Goal: Task Accomplishment & Management: Manage account settings

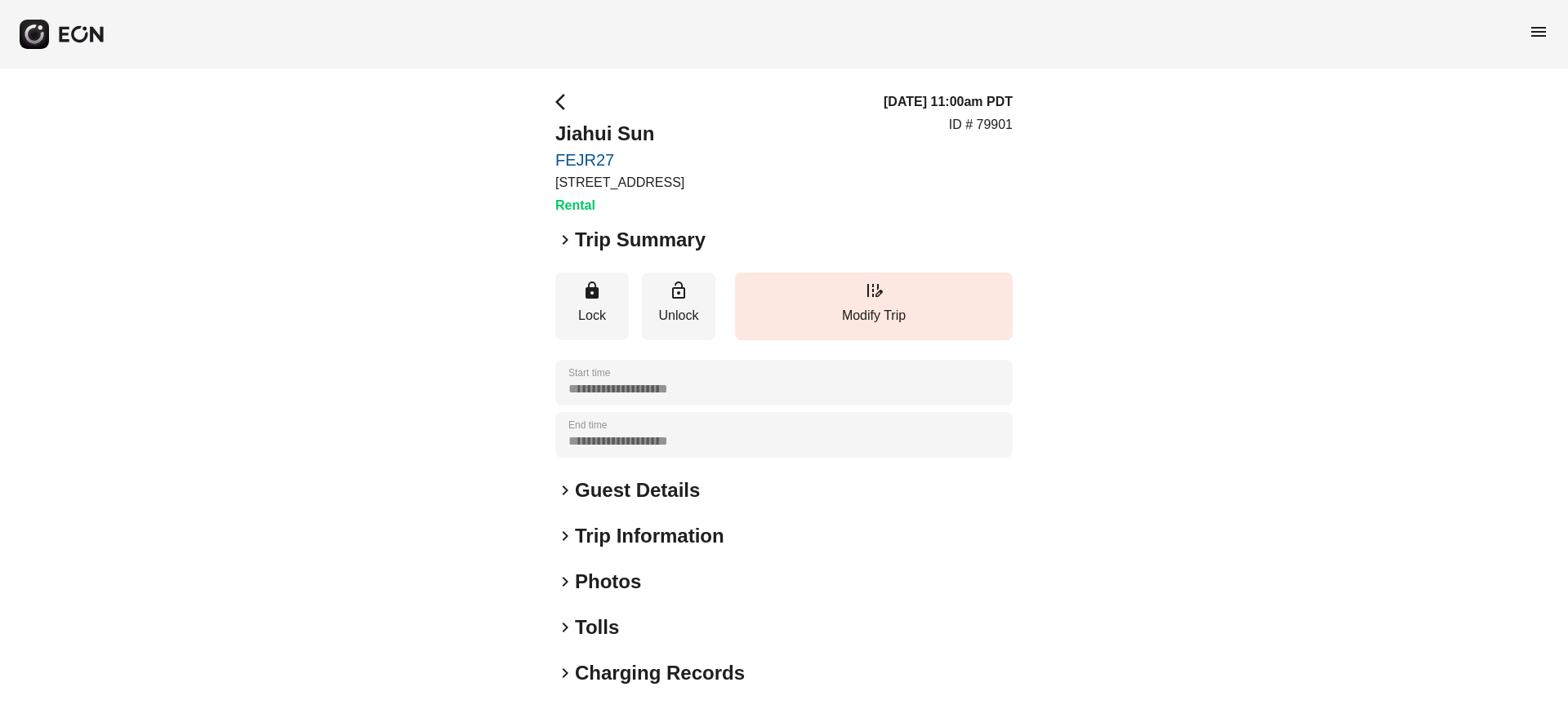
click at [1535, 25] on span "menu" at bounding box center [1538, 31] width 19 height 19
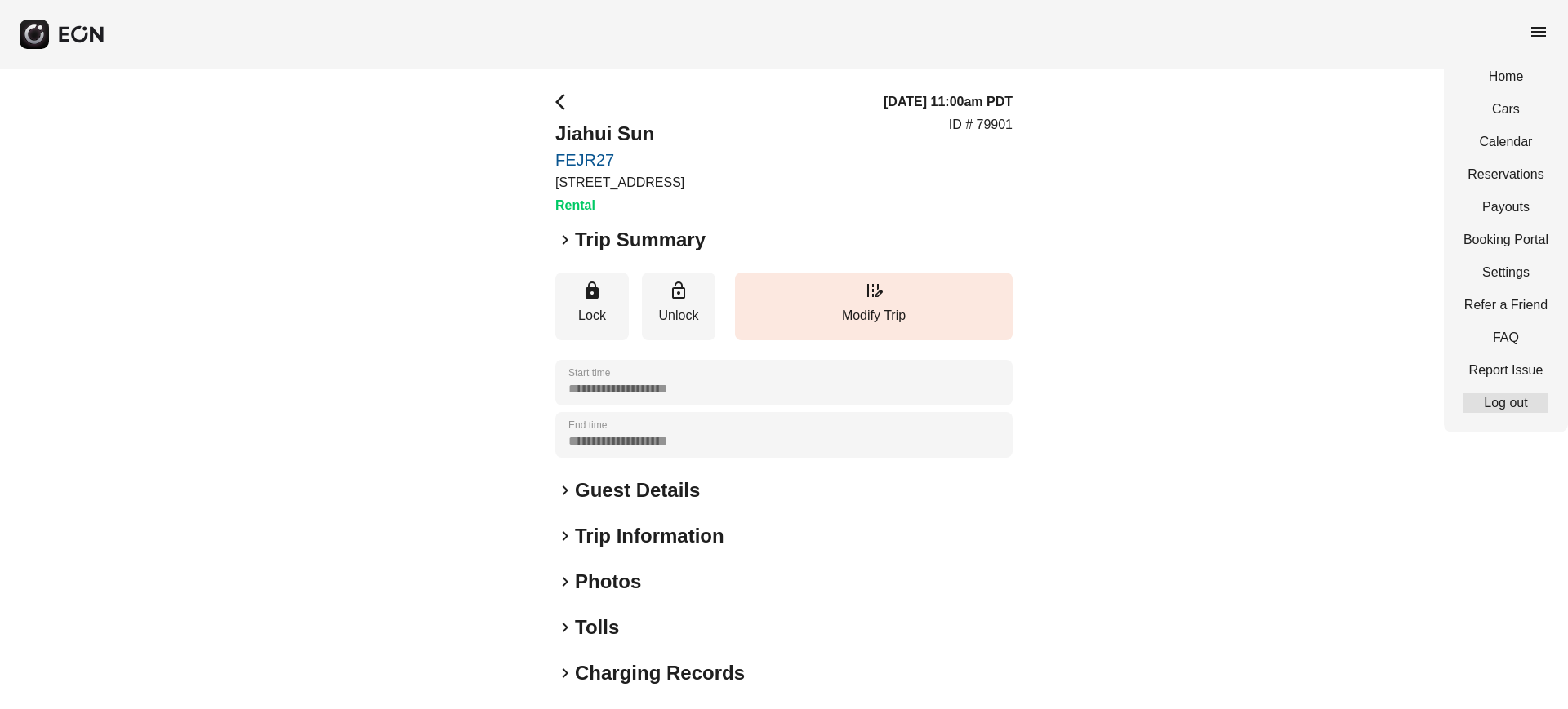
click at [1507, 399] on link "Log out" at bounding box center [1506, 402] width 85 height 19
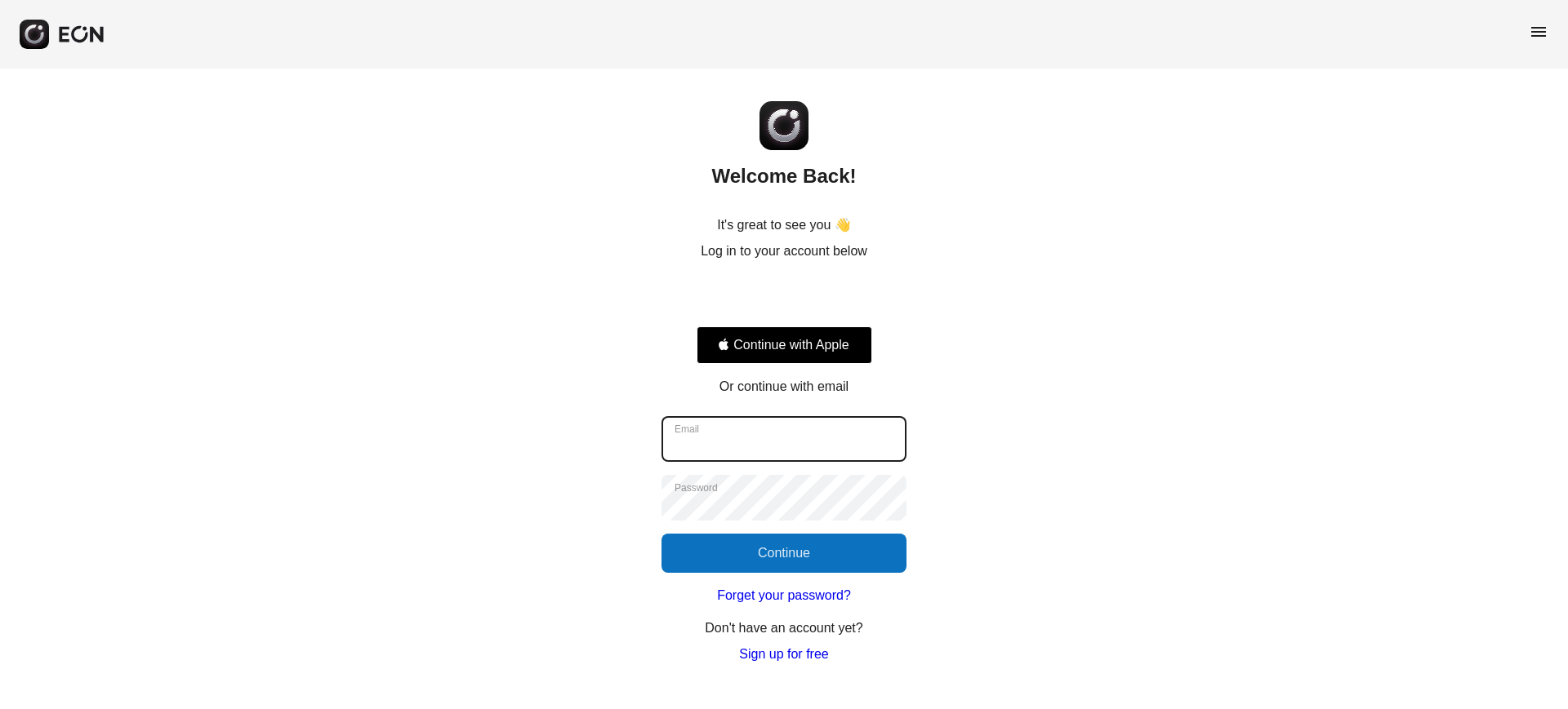
click at [802, 443] on input "Email" at bounding box center [784, 439] width 245 height 46
type input "**********"
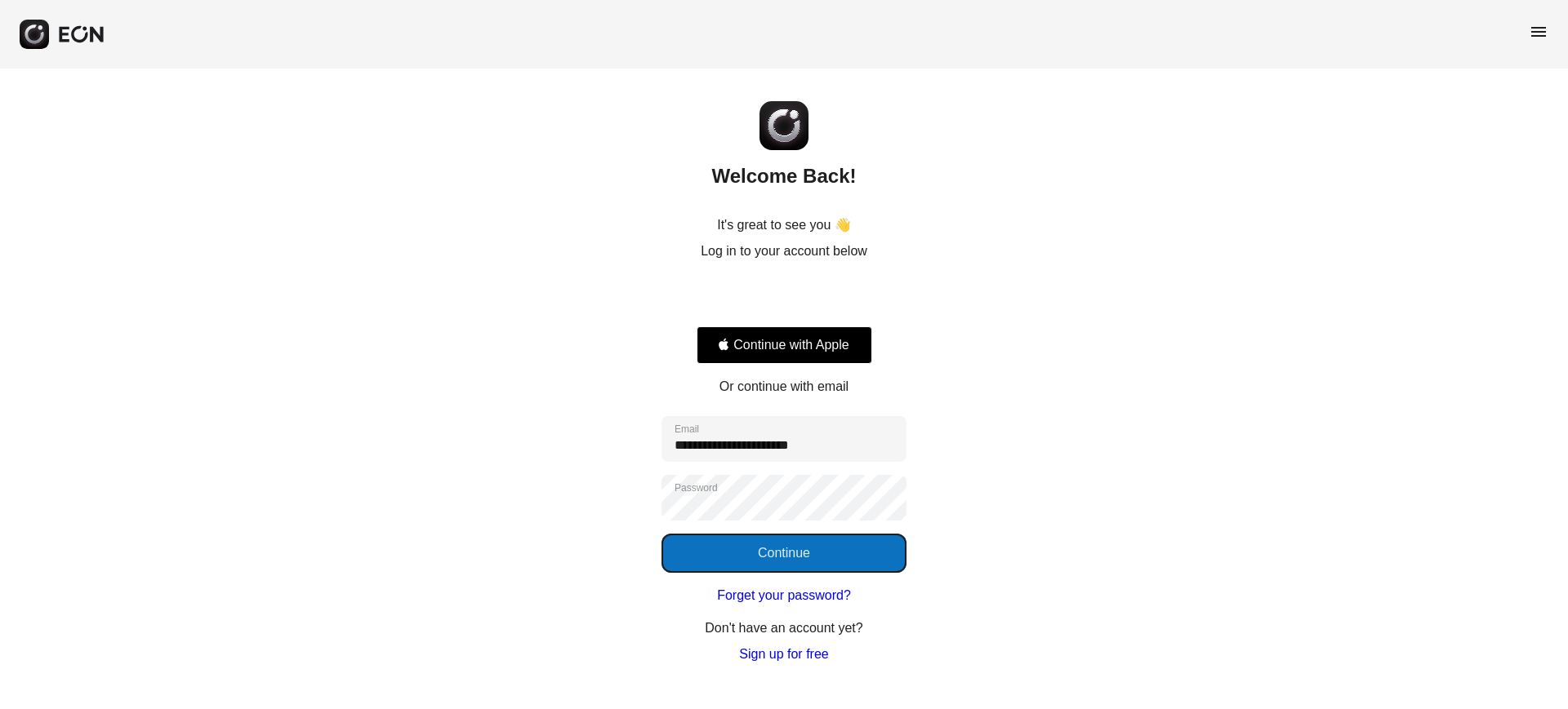
click at [884, 557] on button "Continue" at bounding box center [784, 553] width 245 height 40
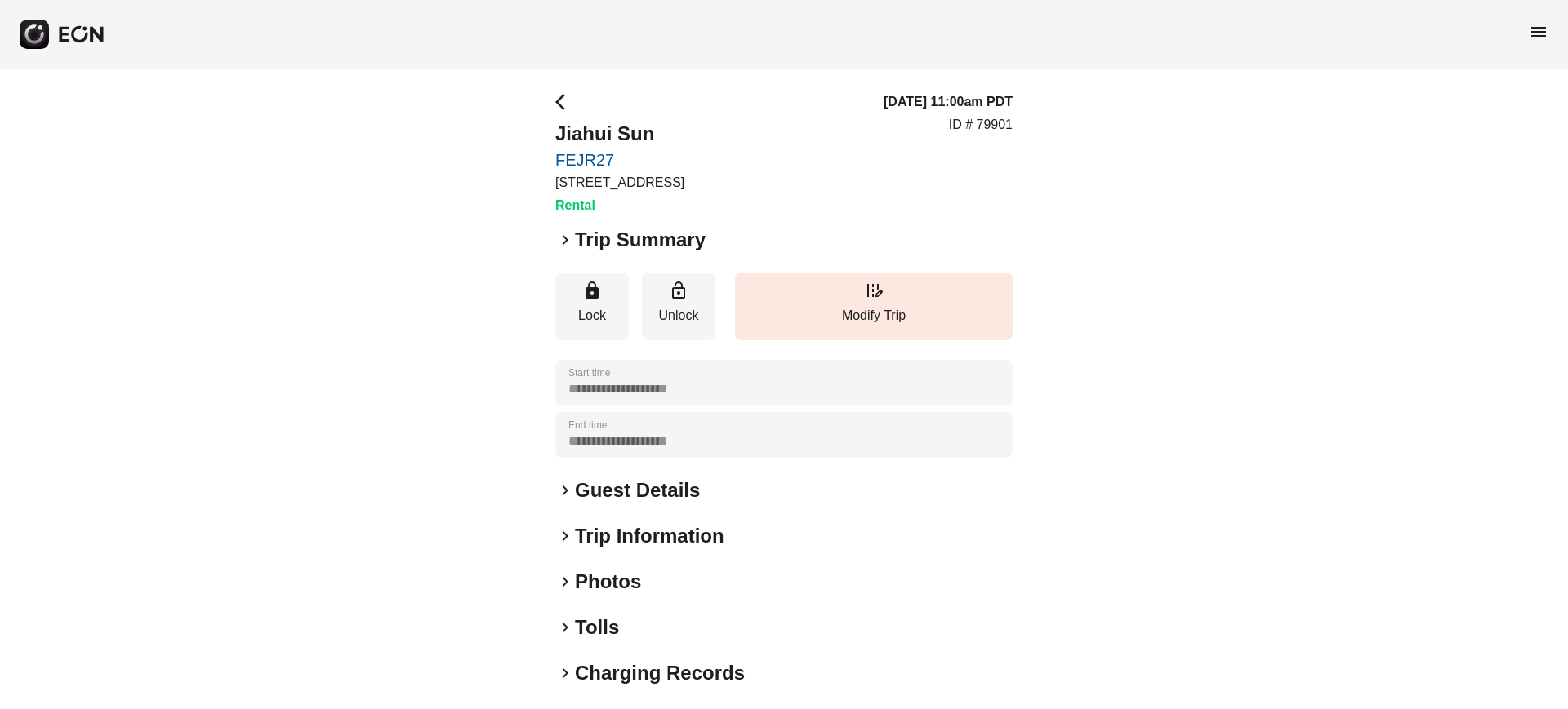
click at [608, 579] on h2 "Photos" at bounding box center [608, 582] width 66 height 26
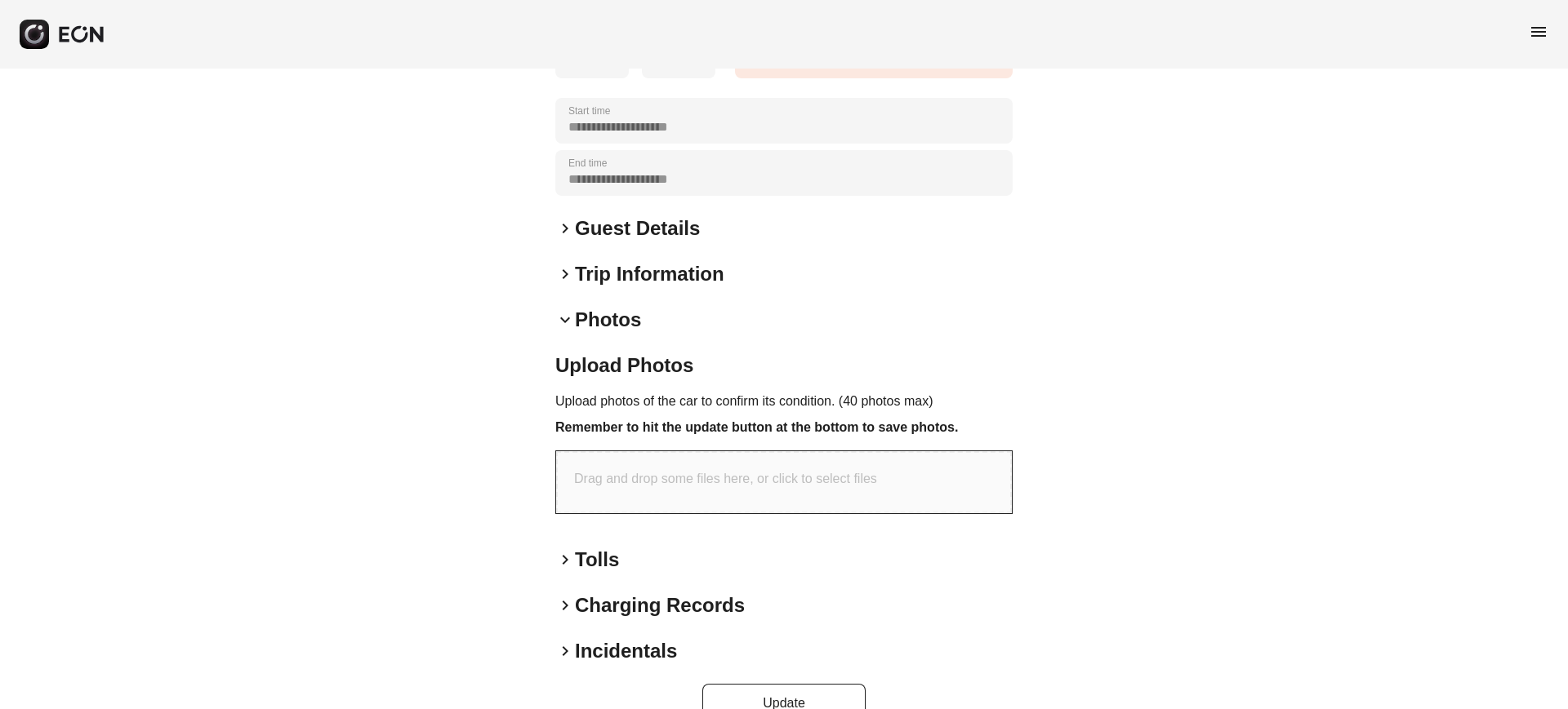
scroll to position [299, 0]
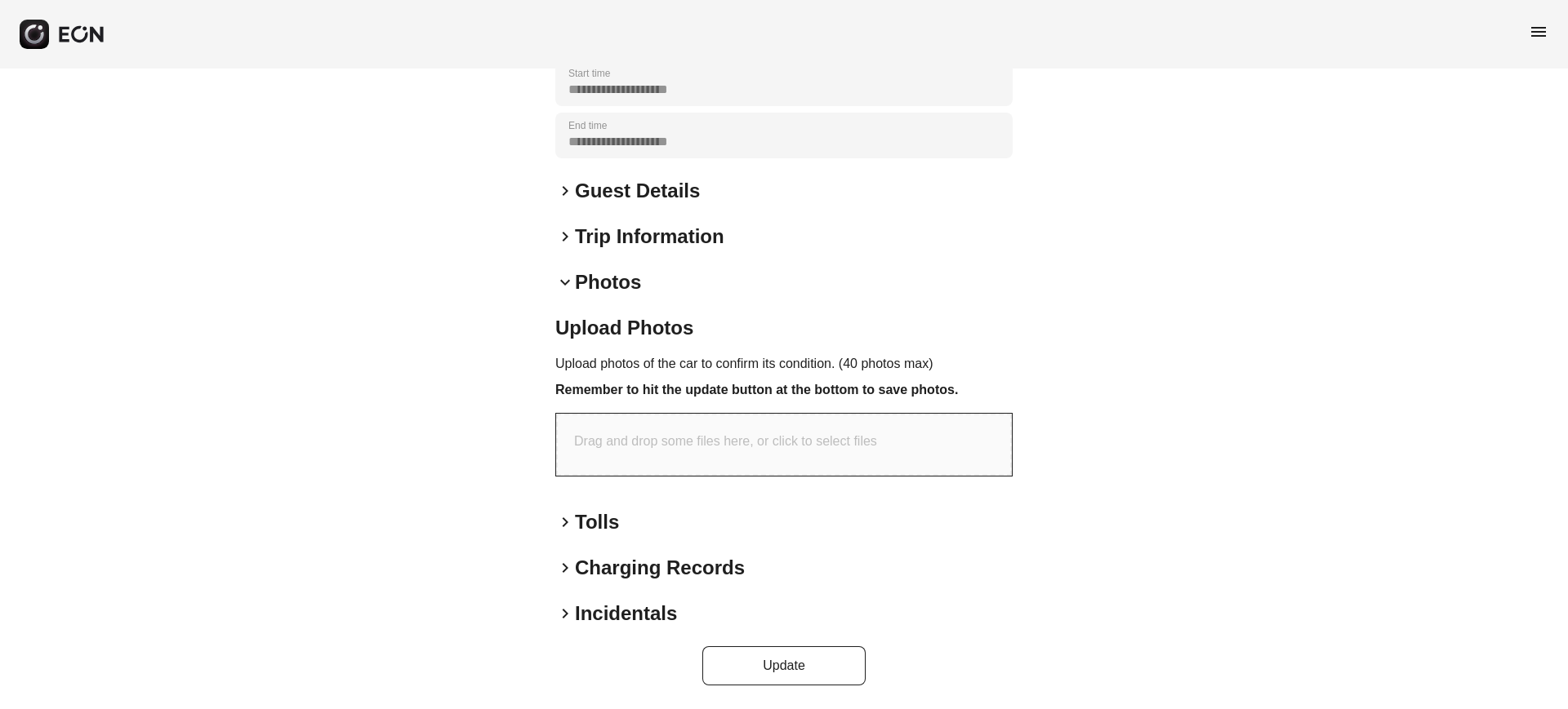
click at [710, 447] on p "Drag and drop some files here, or click to select files" at bounding box center [725, 441] width 303 height 19
type input "**********"
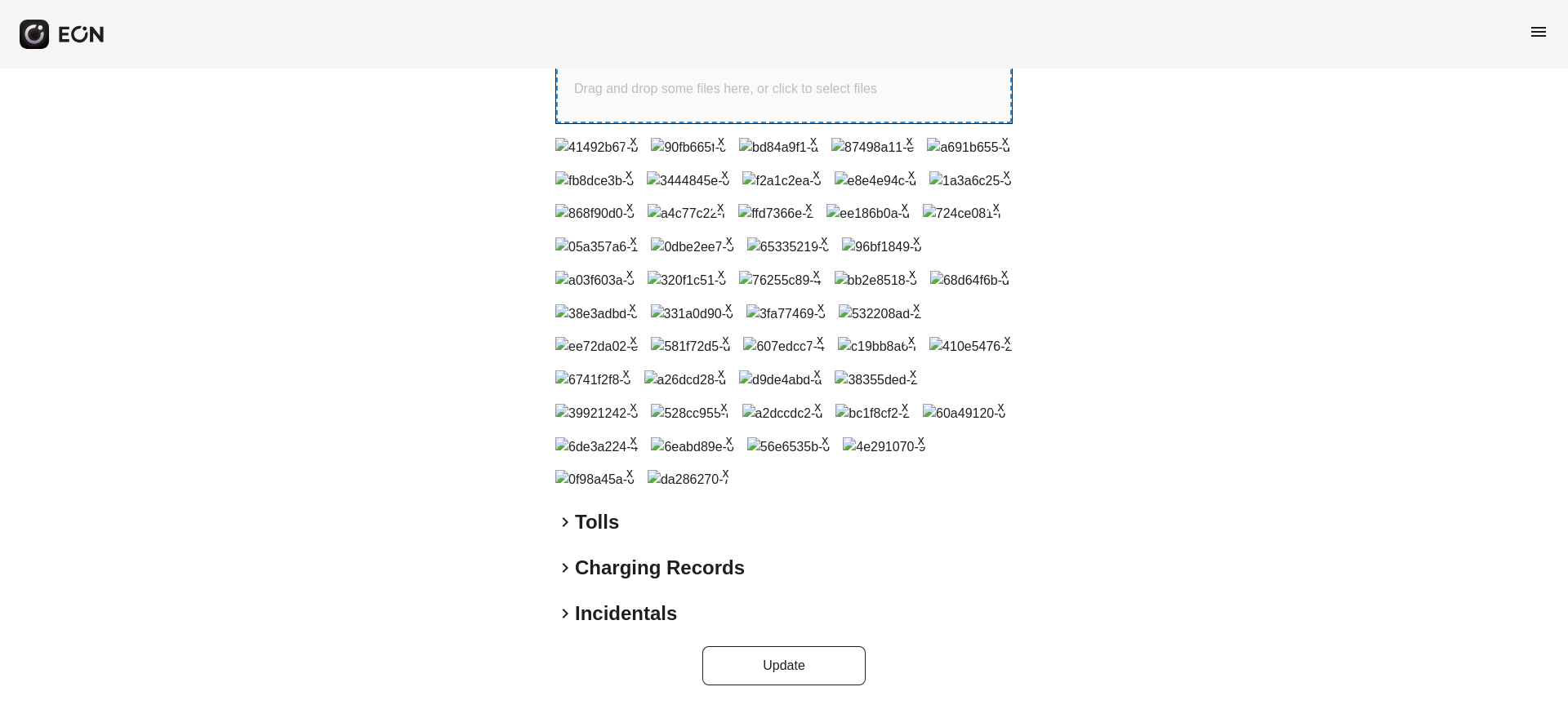
scroll to position [1463, 0]
click at [747, 675] on button "Update" at bounding box center [783, 666] width 163 height 40
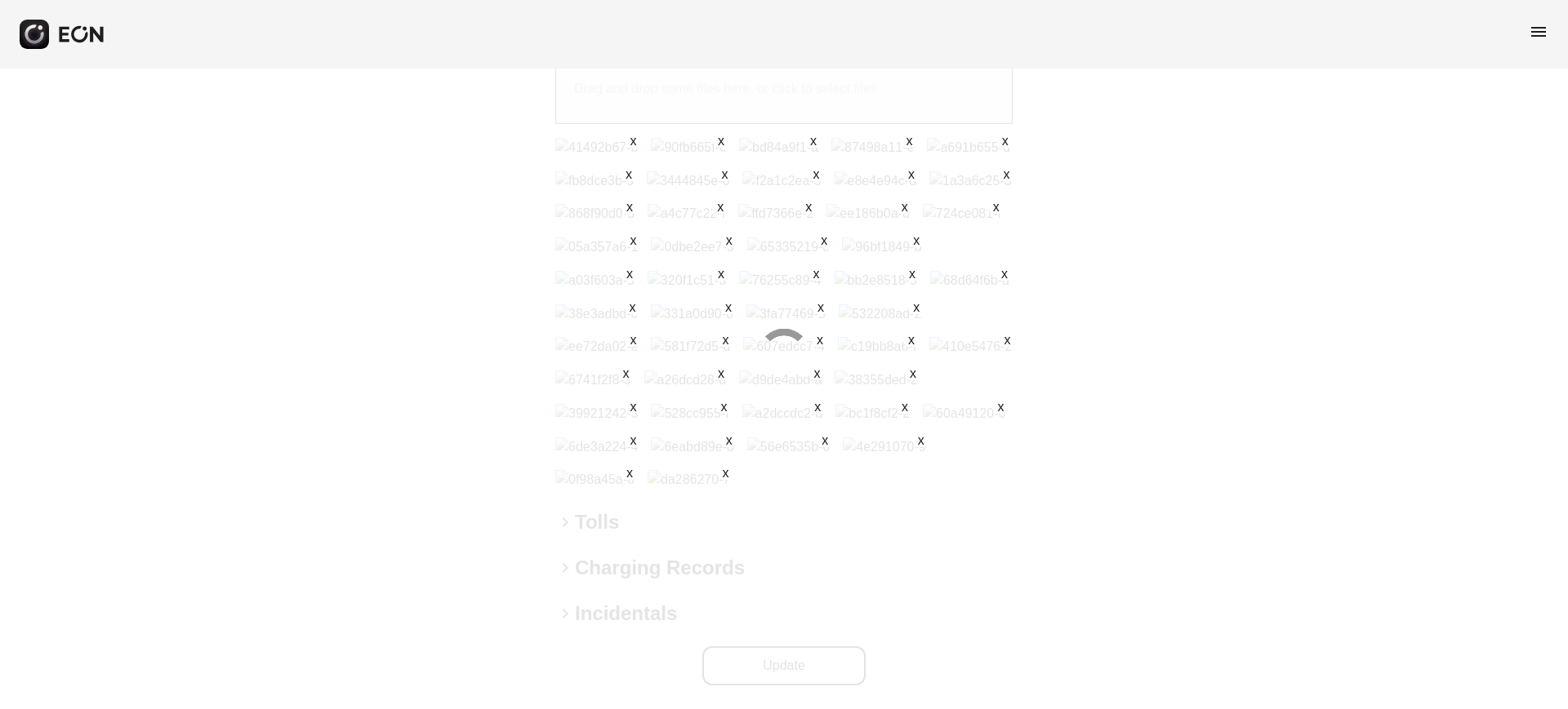
scroll to position [299, 0]
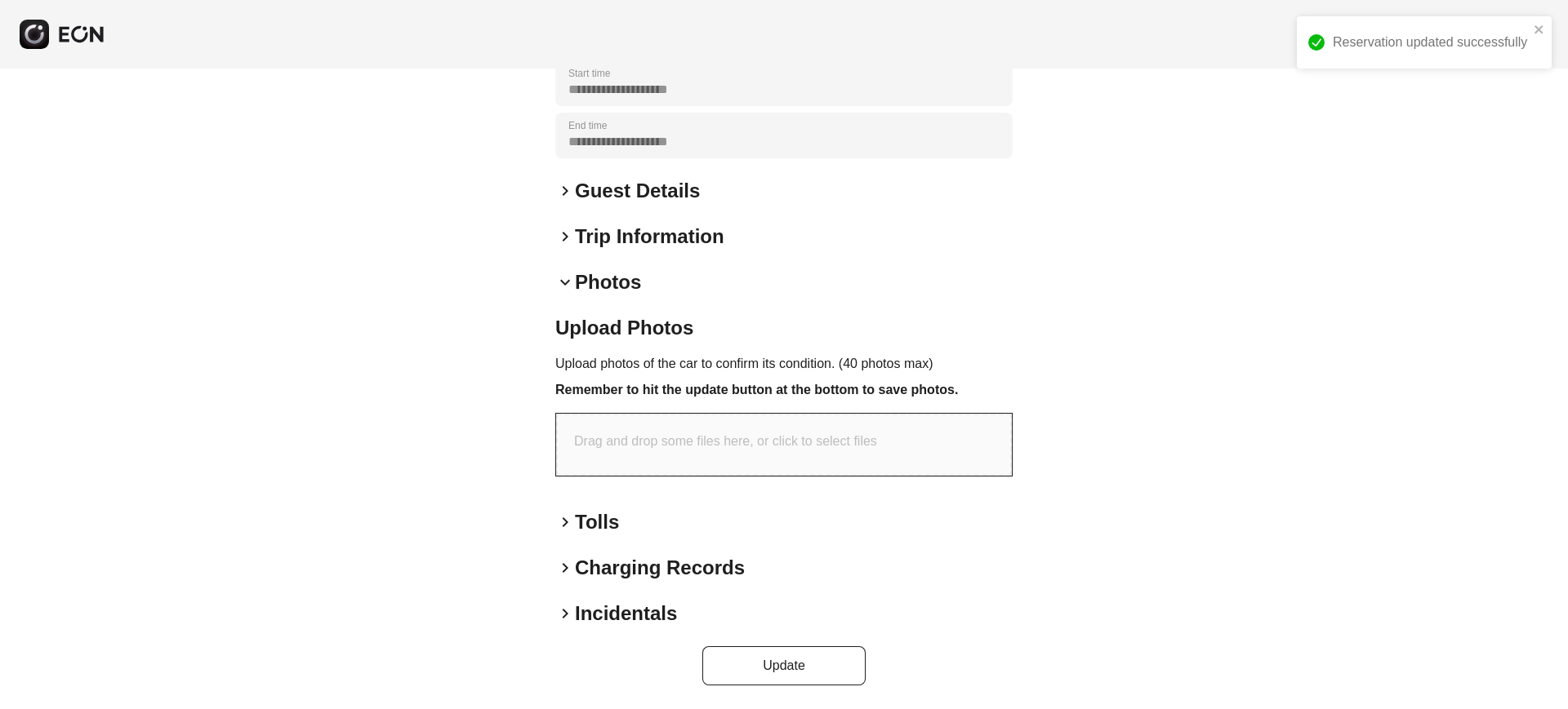
click at [1494, 57] on div "Reservation updated successfully" at bounding box center [1424, 42] width 255 height 52
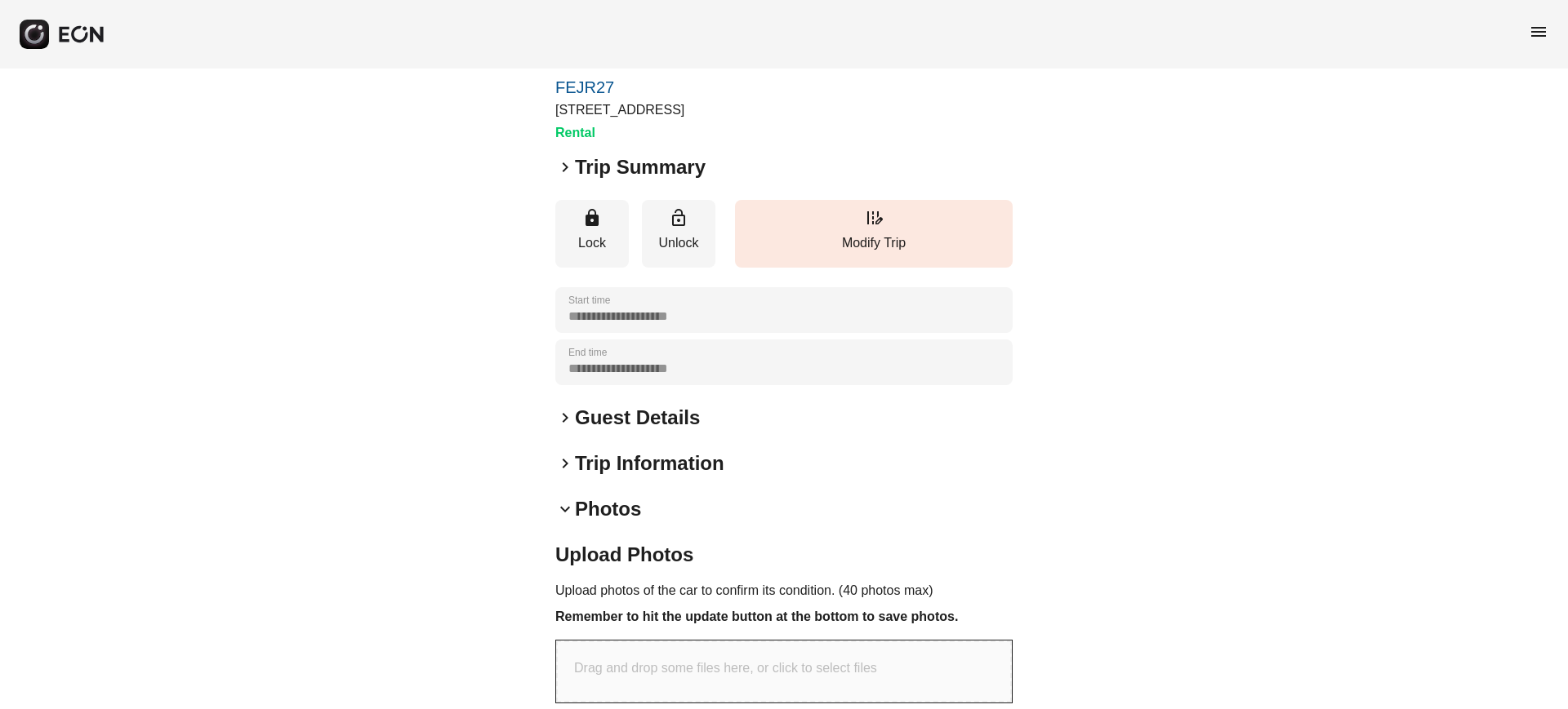
scroll to position [0, 0]
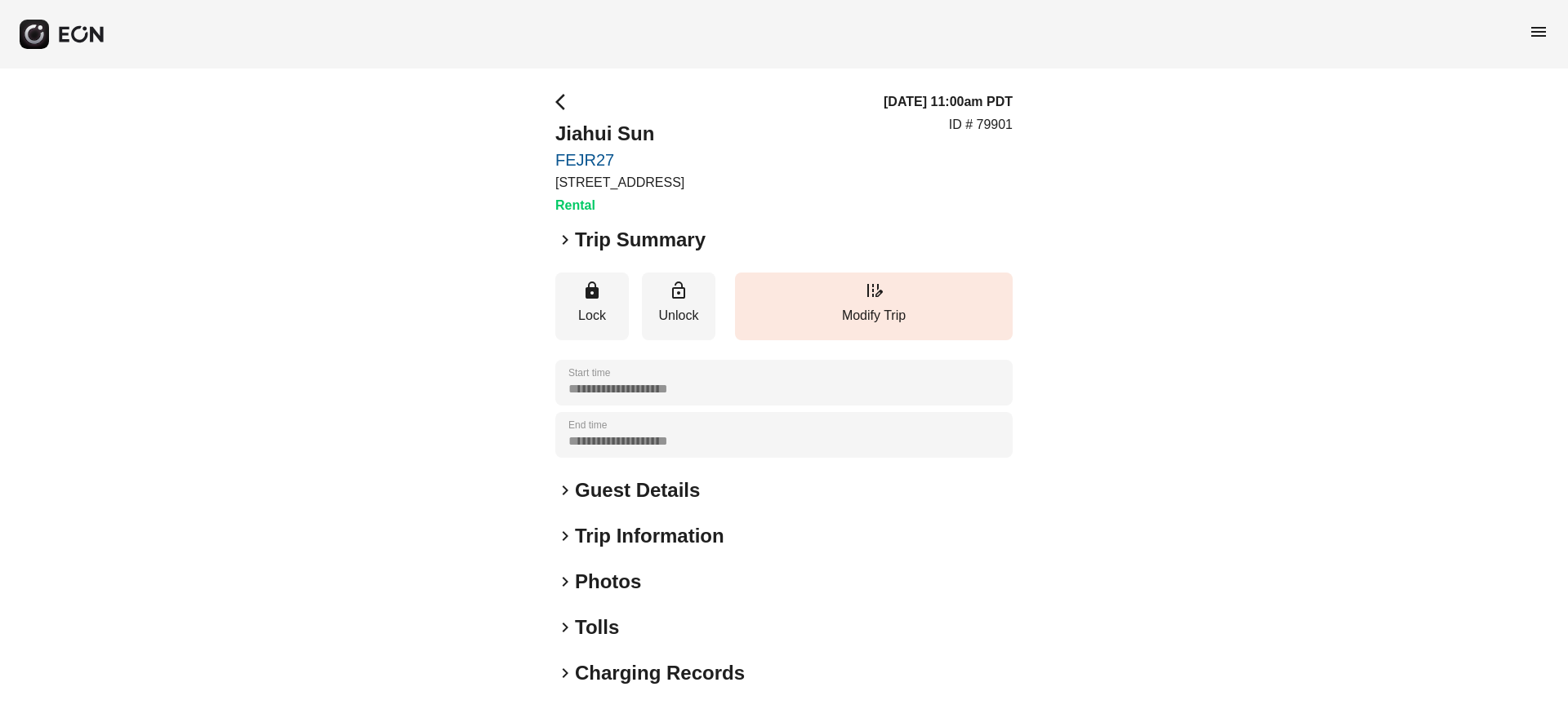
scroll to position [105, 0]
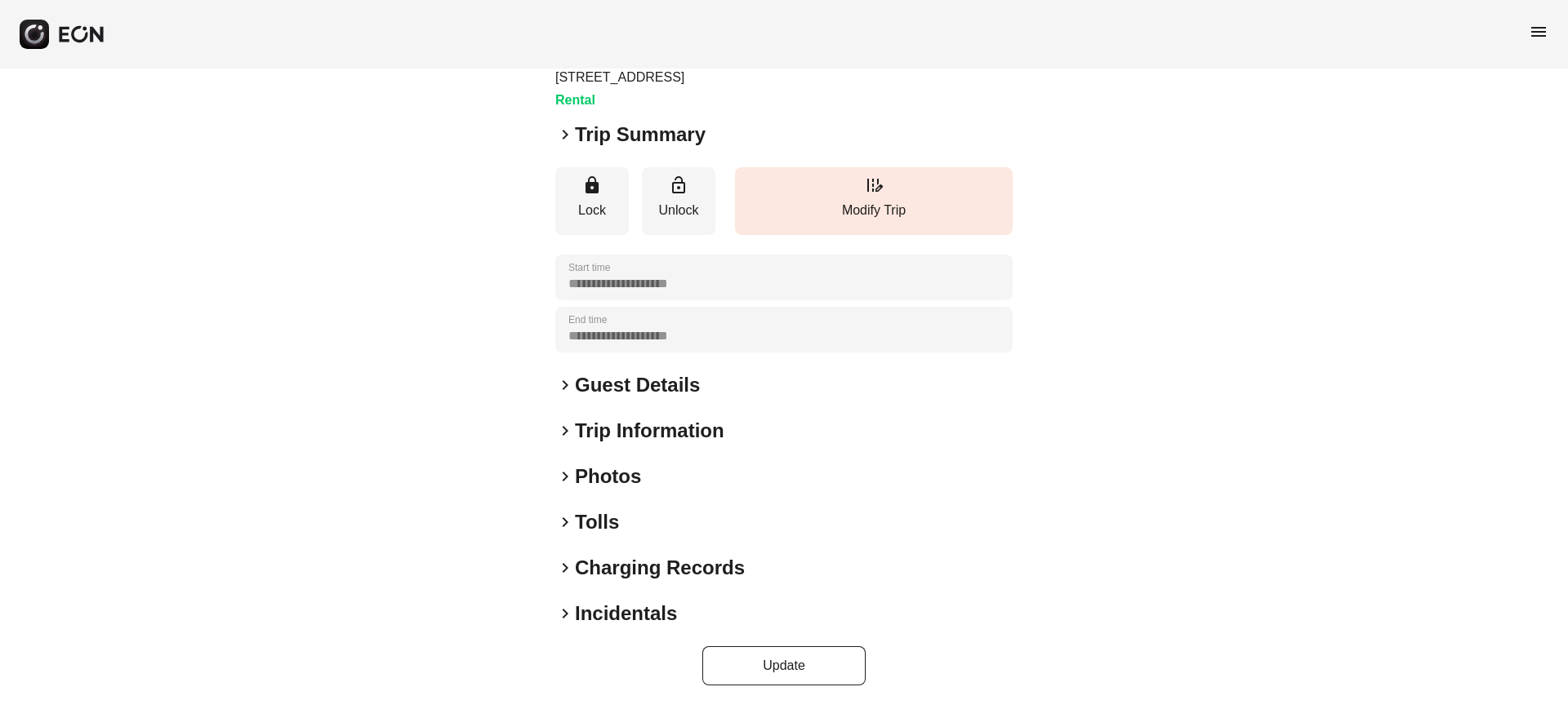
click at [613, 468] on h2 "Photos" at bounding box center [608, 477] width 66 height 26
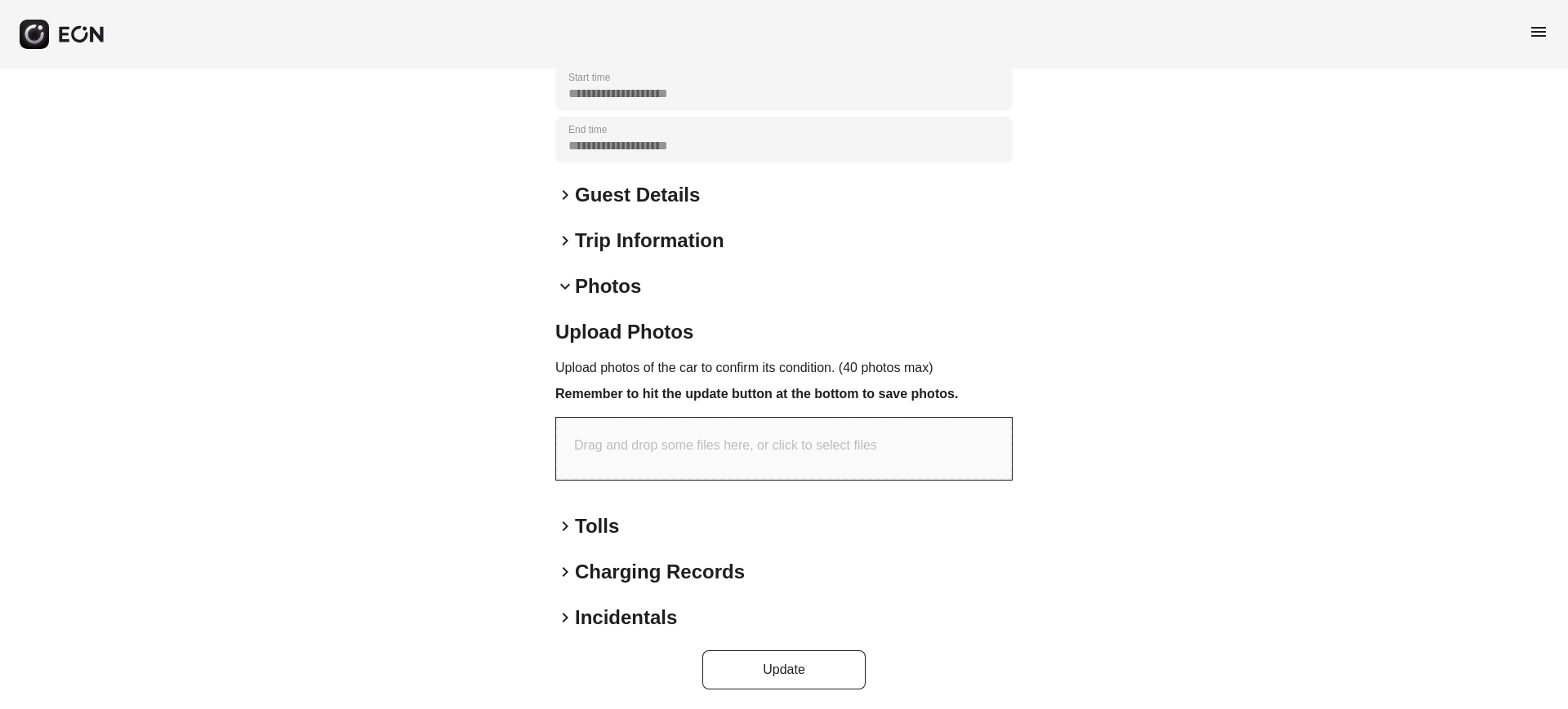
scroll to position [299, 0]
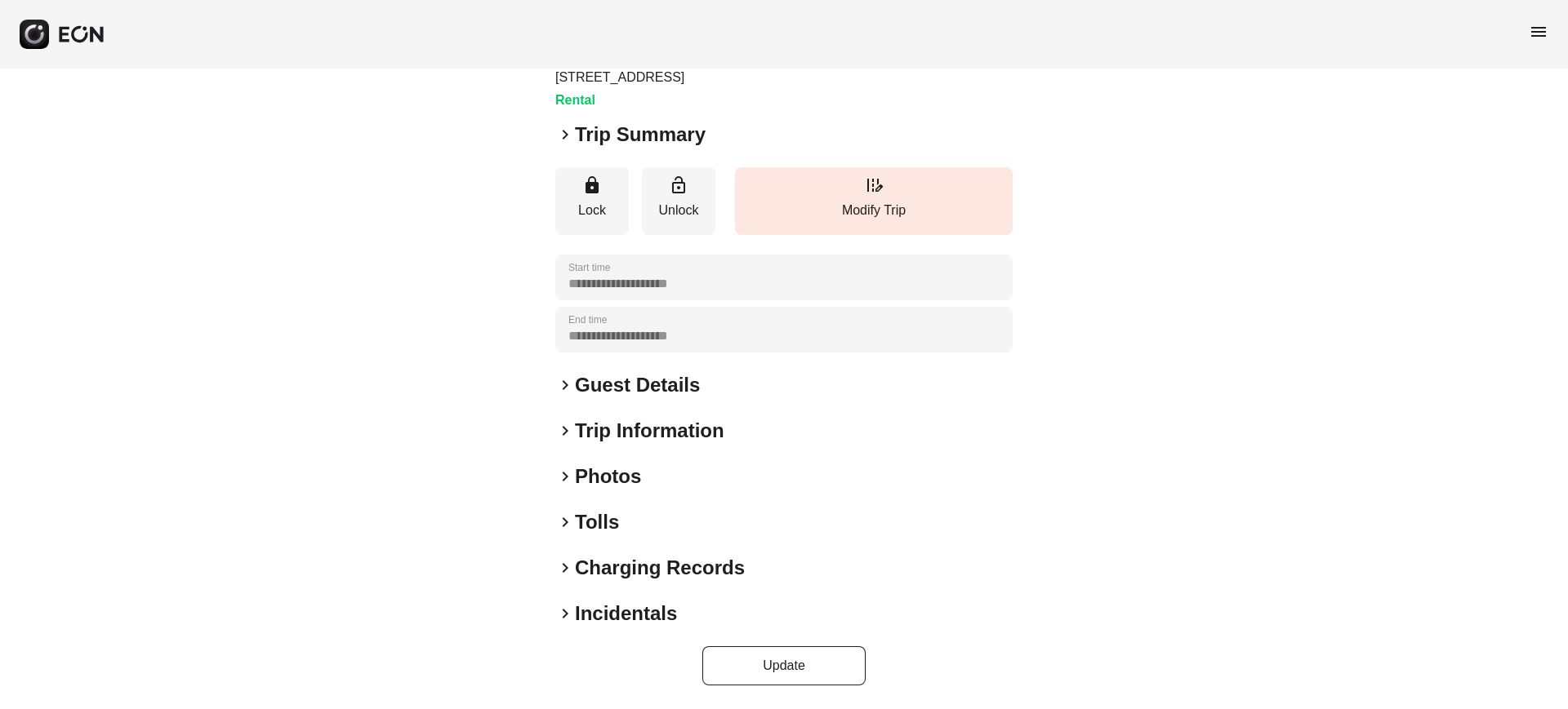
click at [611, 478] on h2 "Photos" at bounding box center [608, 477] width 66 height 26
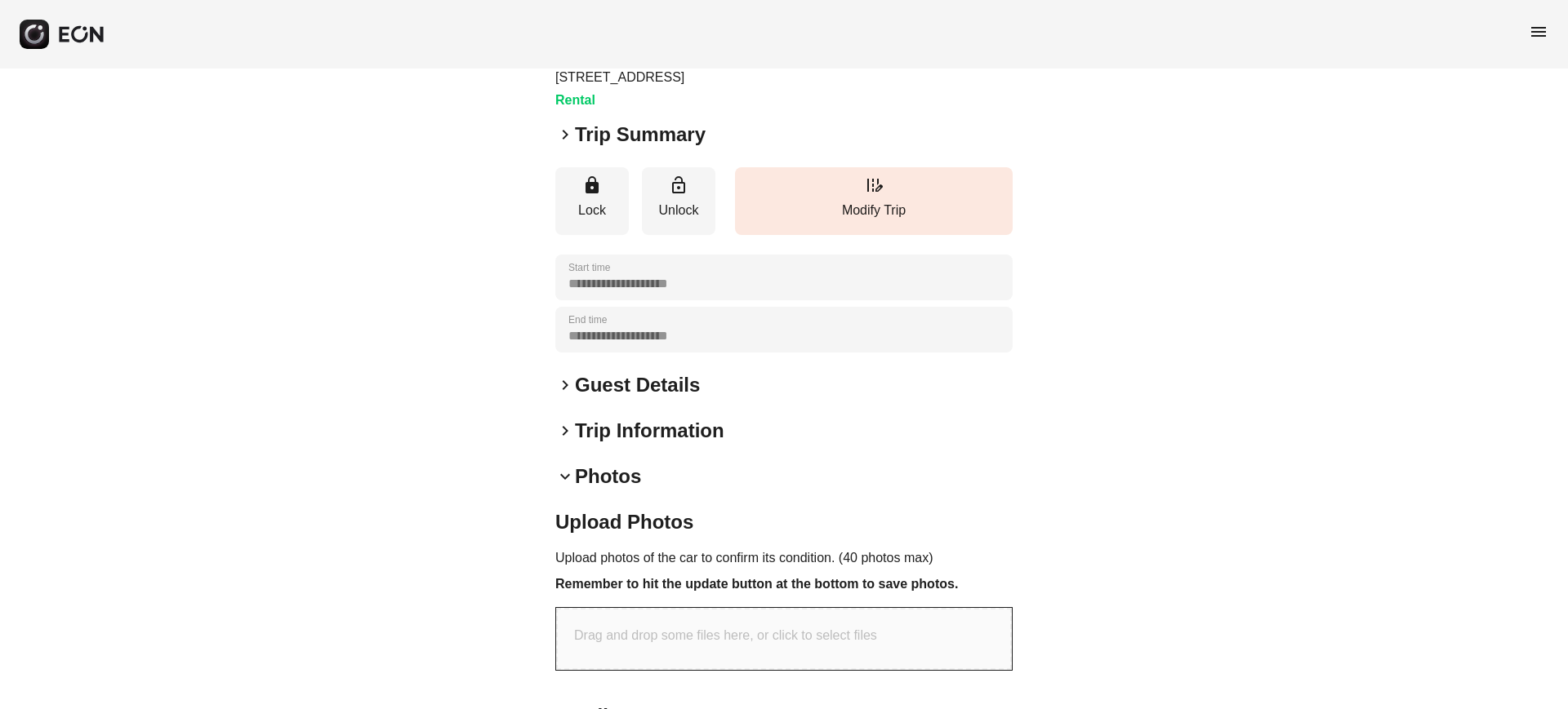
scroll to position [299, 0]
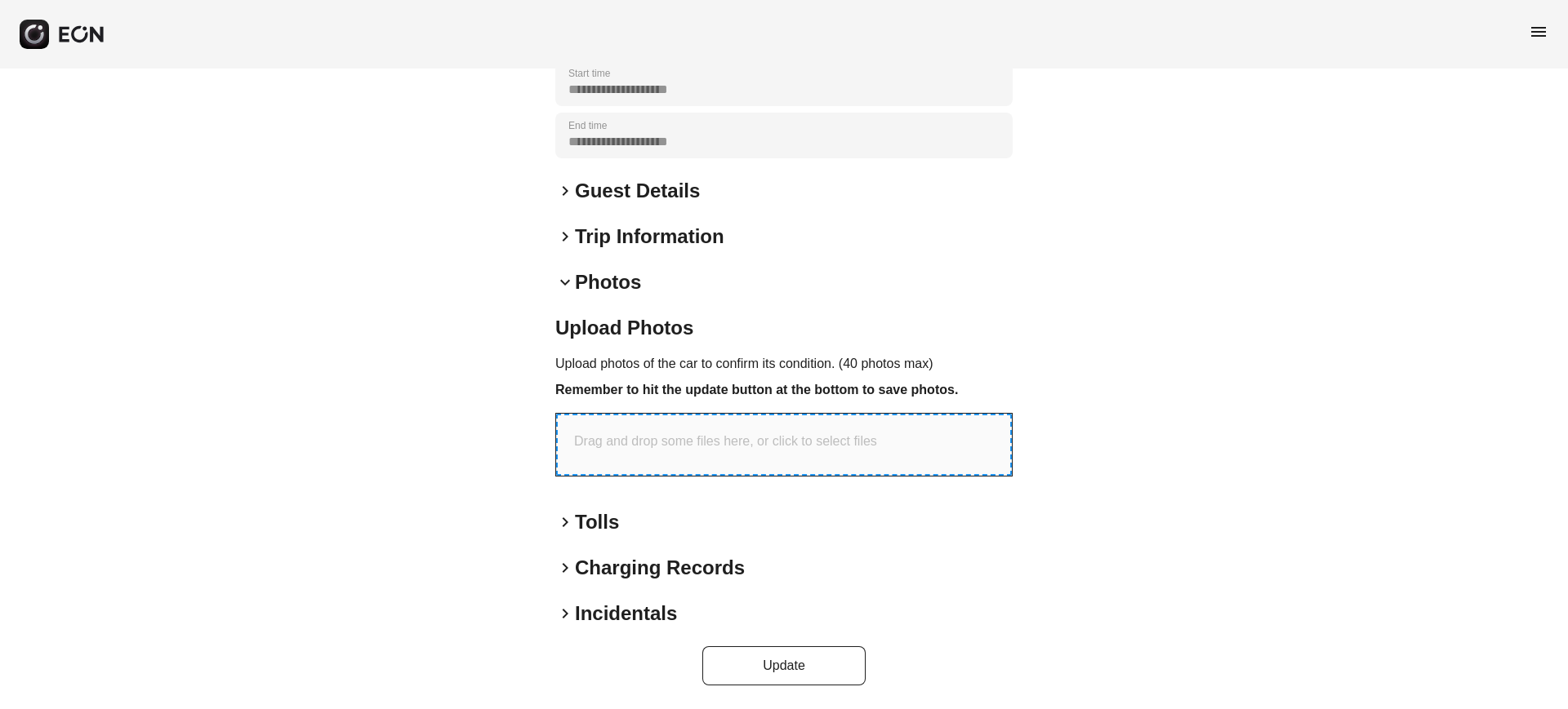
drag, startPoint x: 755, startPoint y: 453, endPoint x: 723, endPoint y: 466, distance: 34.5
click at [723, 466] on div "Drag and drop some files here, or click to select files" at bounding box center [784, 444] width 456 height 62
type input "**********"
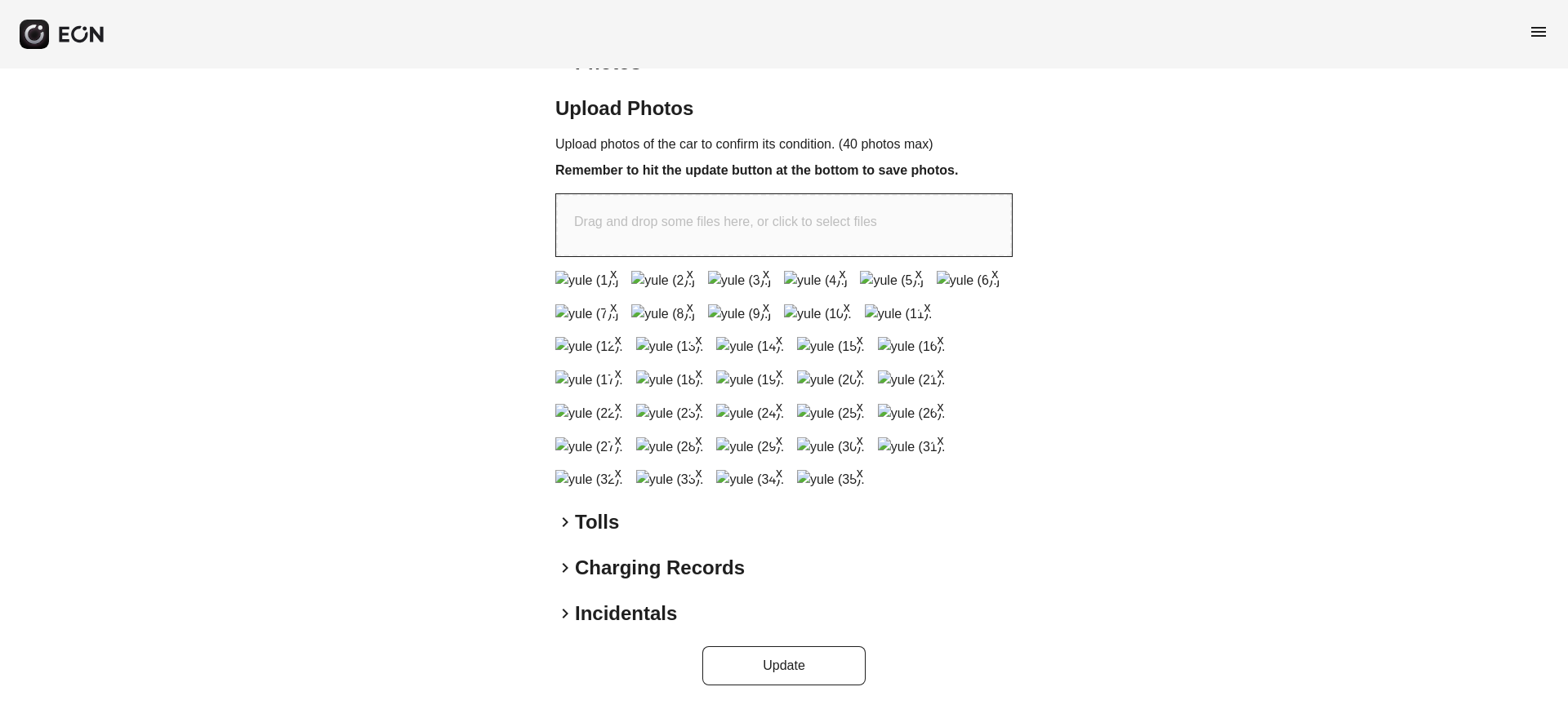
scroll to position [1098, 0]
click at [749, 661] on button "Update" at bounding box center [783, 666] width 163 height 40
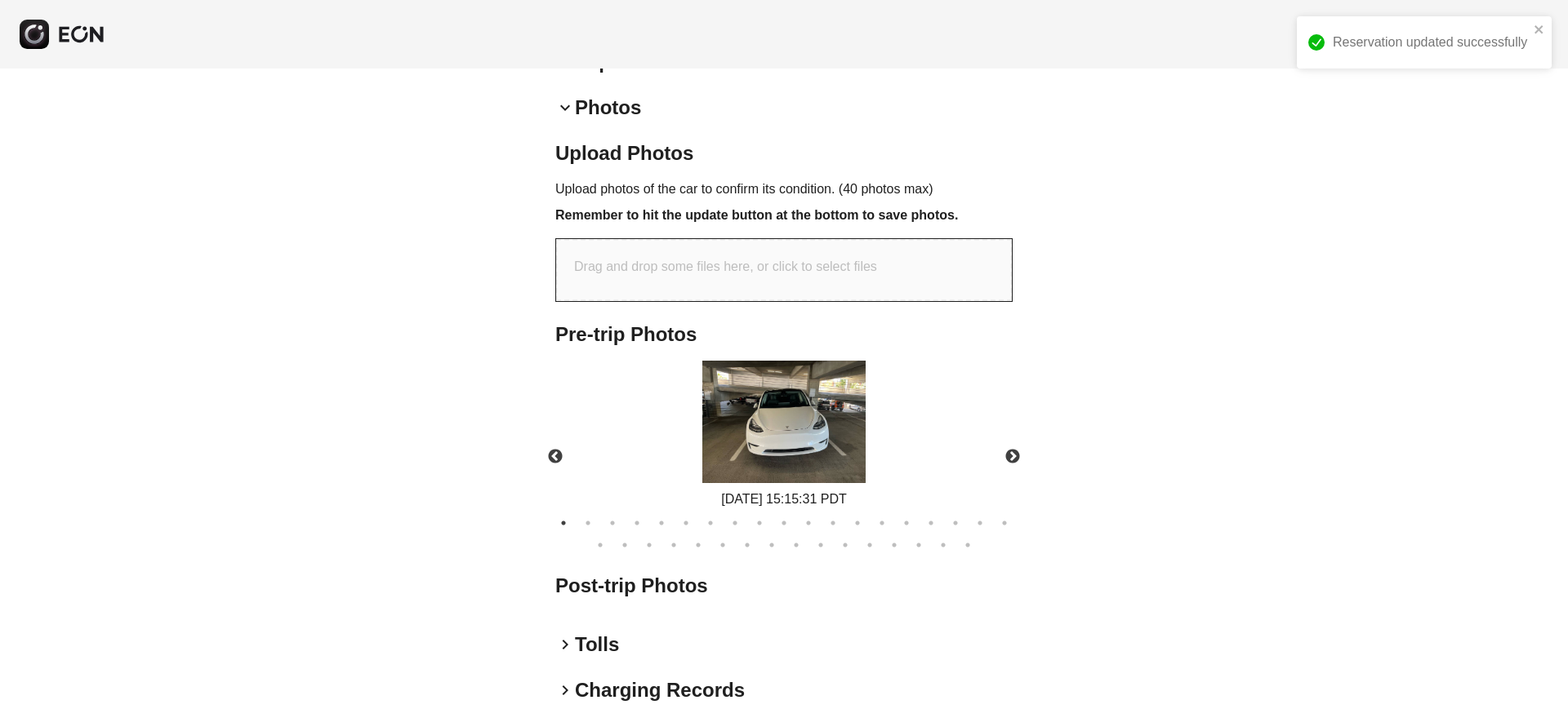
scroll to position [597, 0]
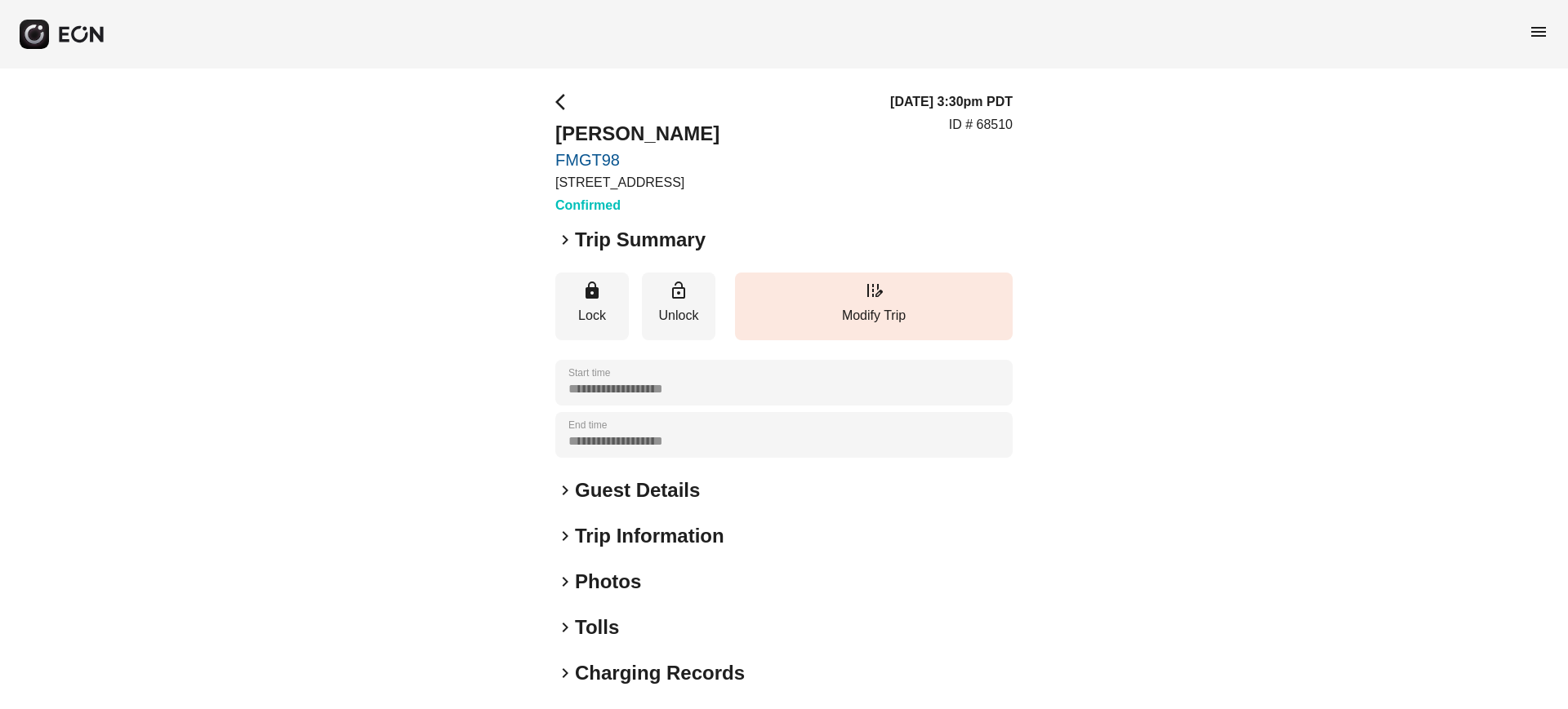
click at [604, 494] on h2 "Guest Details" at bounding box center [638, 491] width 125 height 26
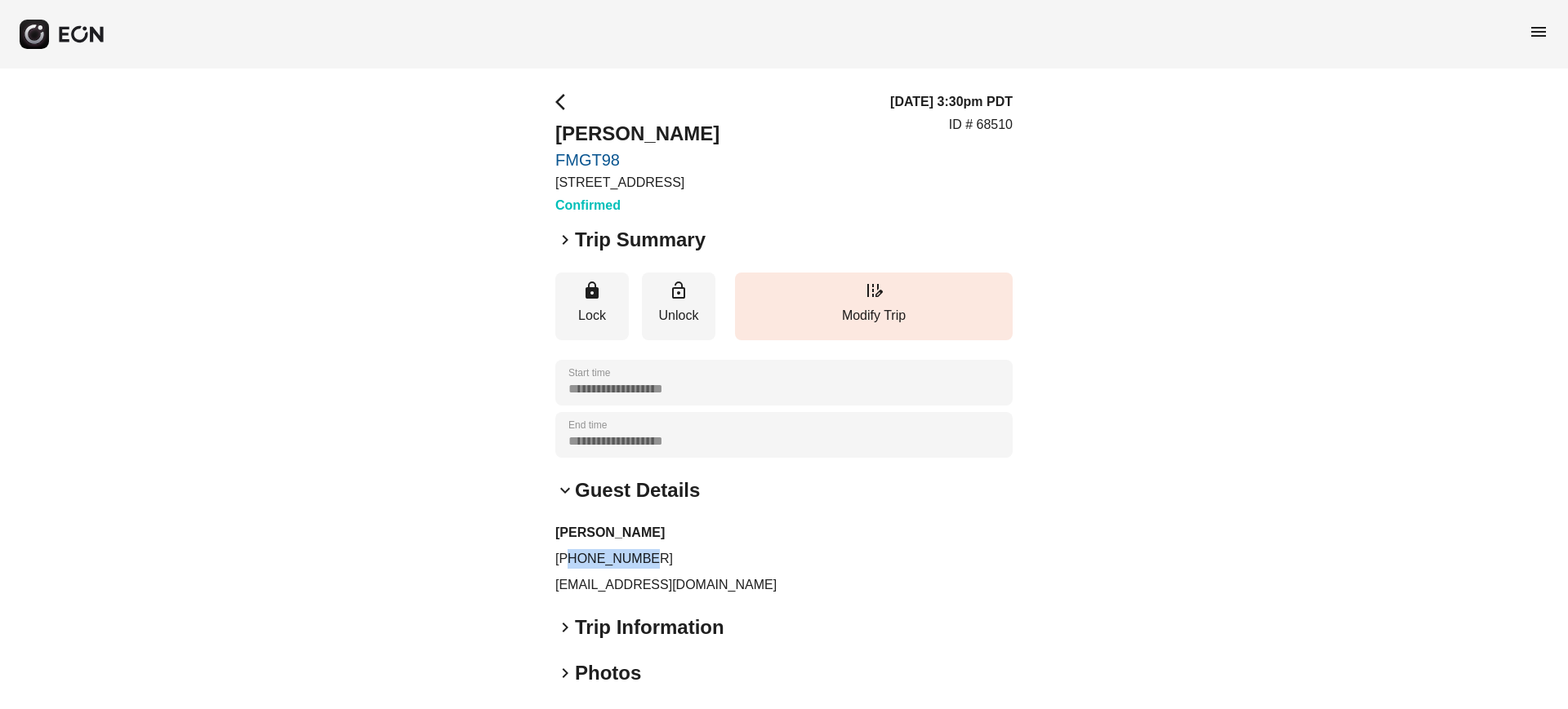
drag, startPoint x: 667, startPoint y: 558, endPoint x: 570, endPoint y: 550, distance: 97.3
click at [570, 550] on p "+16045624943" at bounding box center [784, 559] width 457 height 19
copy p "6045624943"
drag, startPoint x: 717, startPoint y: 577, endPoint x: 501, endPoint y: 590, distance: 216.4
click at [501, 590] on div "**********" at bounding box center [784, 487] width 1568 height 838
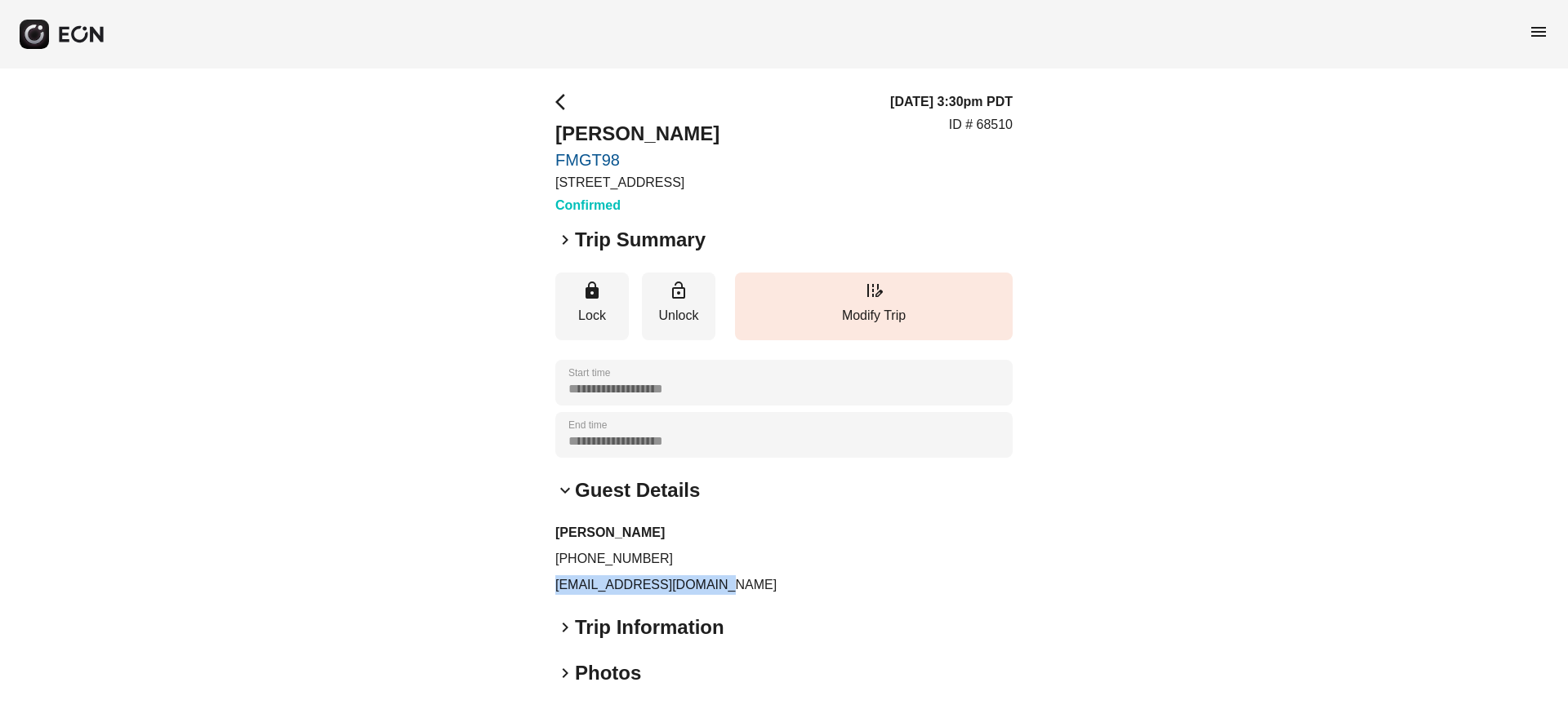
copy p "ben.almeida21@gmail.com"
